Goal: Find specific page/section: Find specific page/section

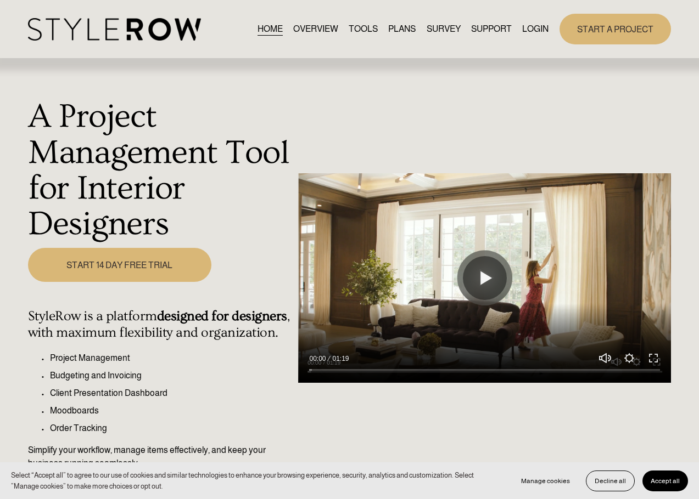
click at [530, 31] on link "LOGIN" at bounding box center [535, 29] width 26 height 15
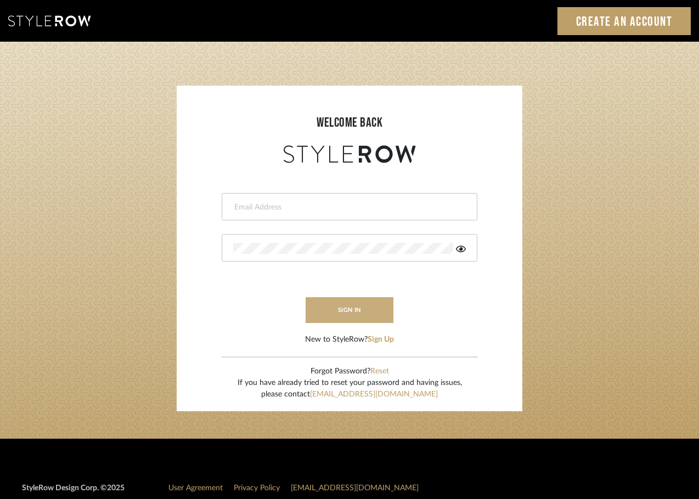
type input "jonna@jonnarobison.com"
click at [369, 305] on button "sign in" at bounding box center [350, 310] width 88 height 26
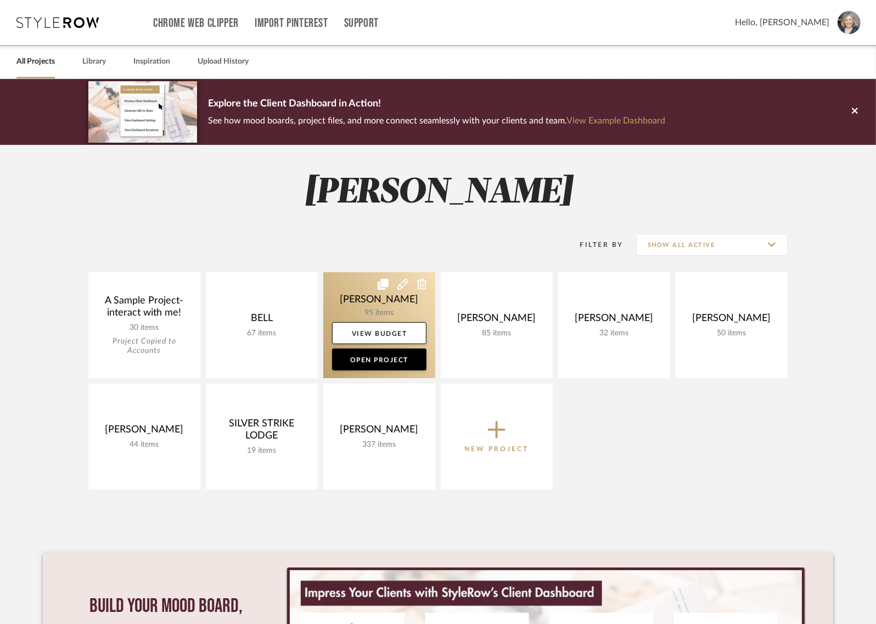
click at [400, 307] on link at bounding box center [379, 325] width 112 height 106
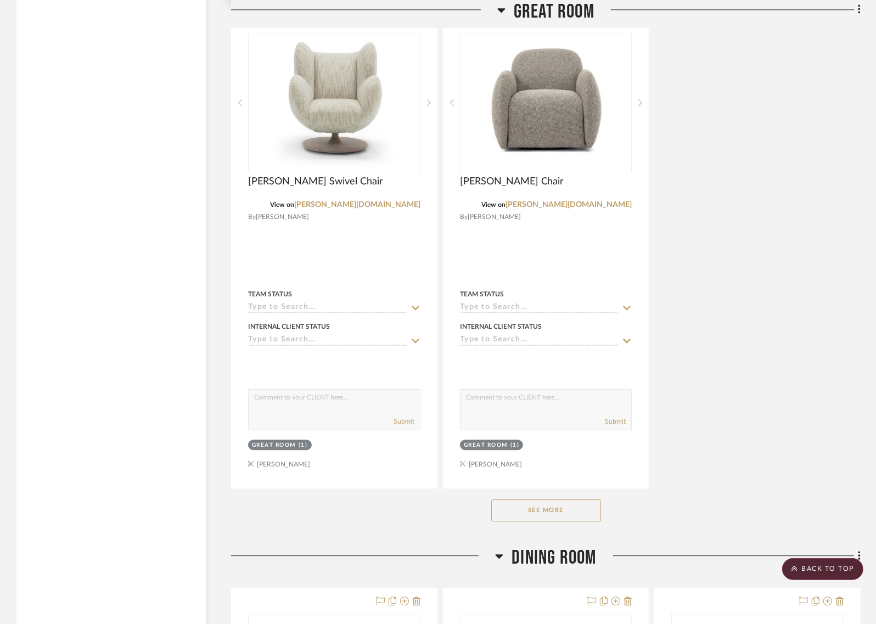
scroll to position [2348, 0]
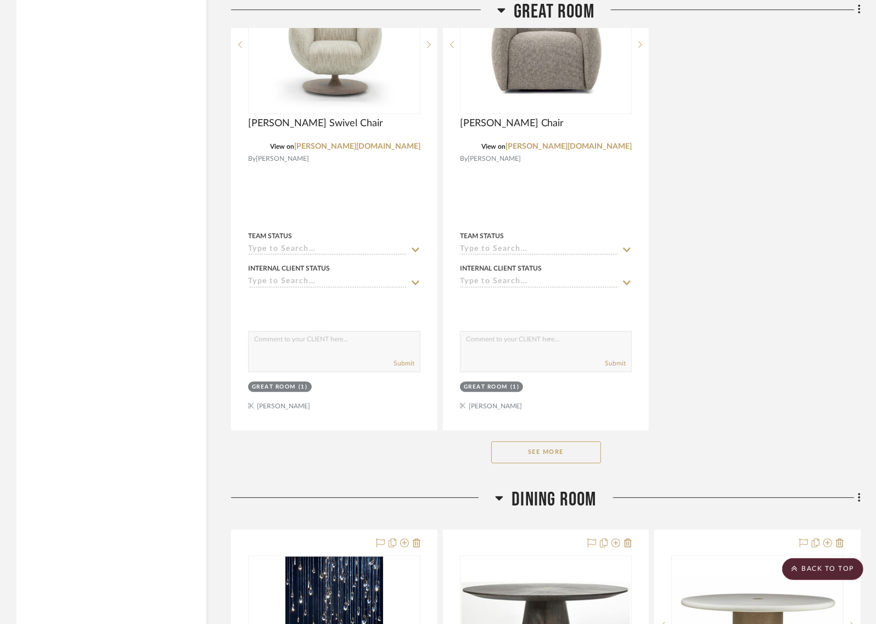
click at [555, 443] on button "See More" at bounding box center [546, 452] width 110 height 22
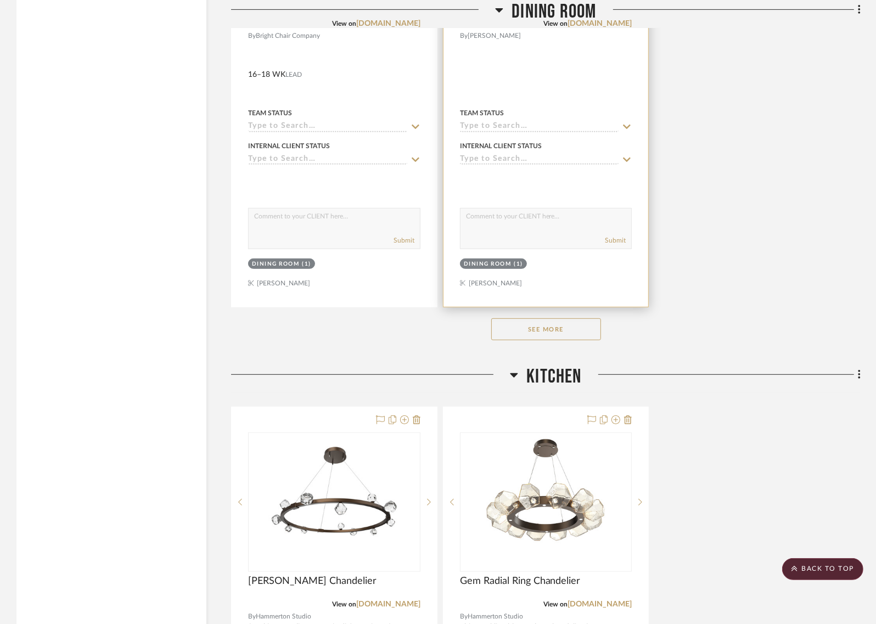
scroll to position [7563, 0]
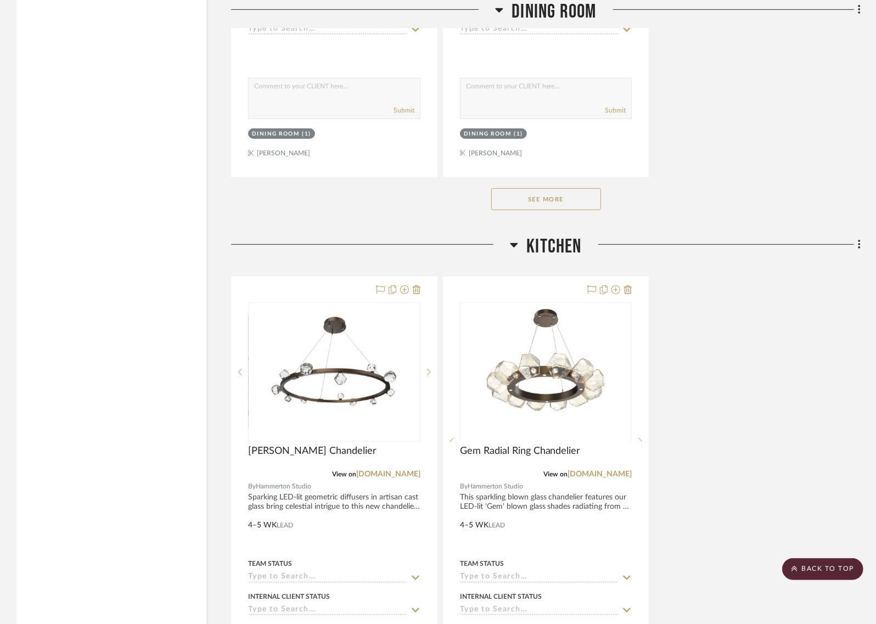
click at [571, 188] on button "See More" at bounding box center [546, 199] width 110 height 22
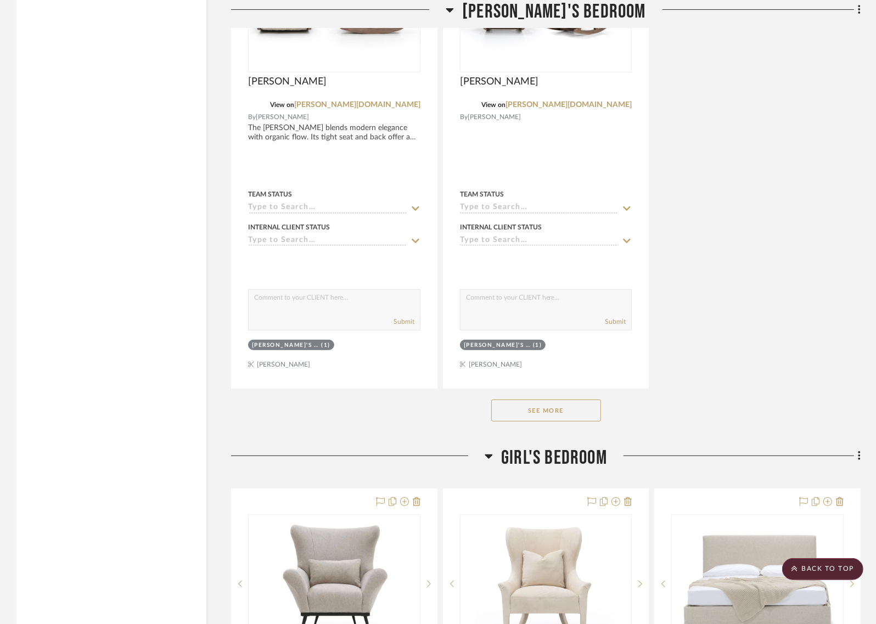
scroll to position [14257, 0]
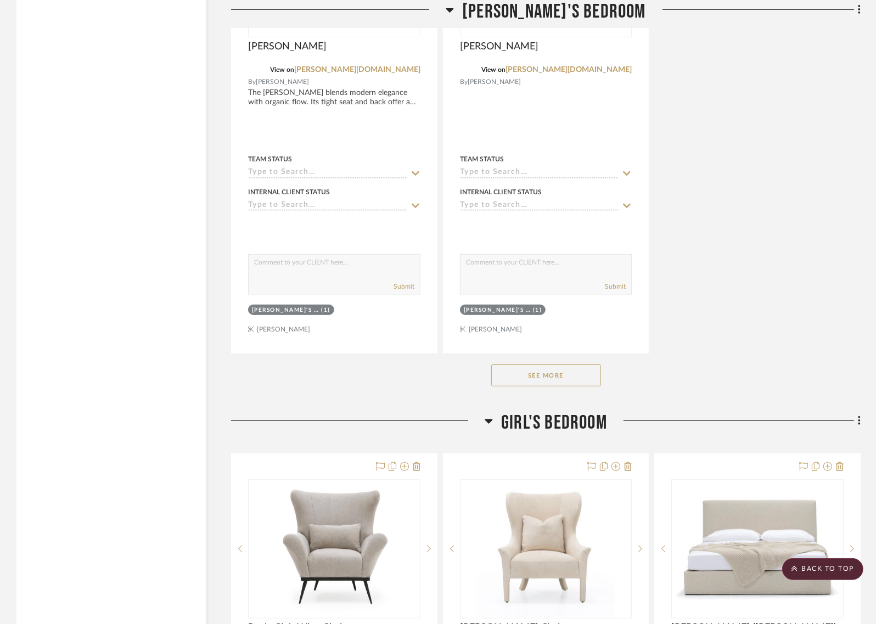
click at [562, 364] on button "See More" at bounding box center [546, 375] width 110 height 22
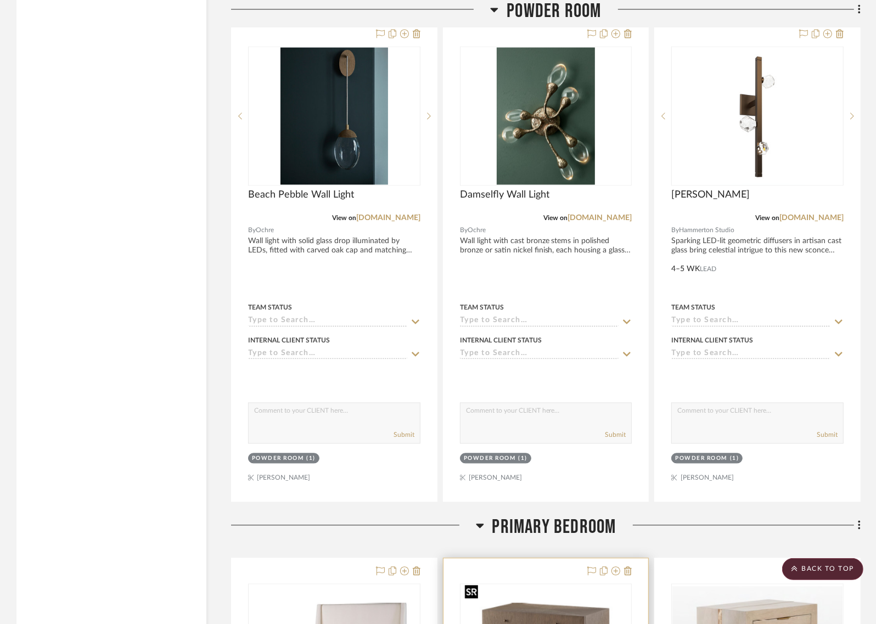
scroll to position [8615, 0]
